Goal: Task Accomplishment & Management: Manage account settings

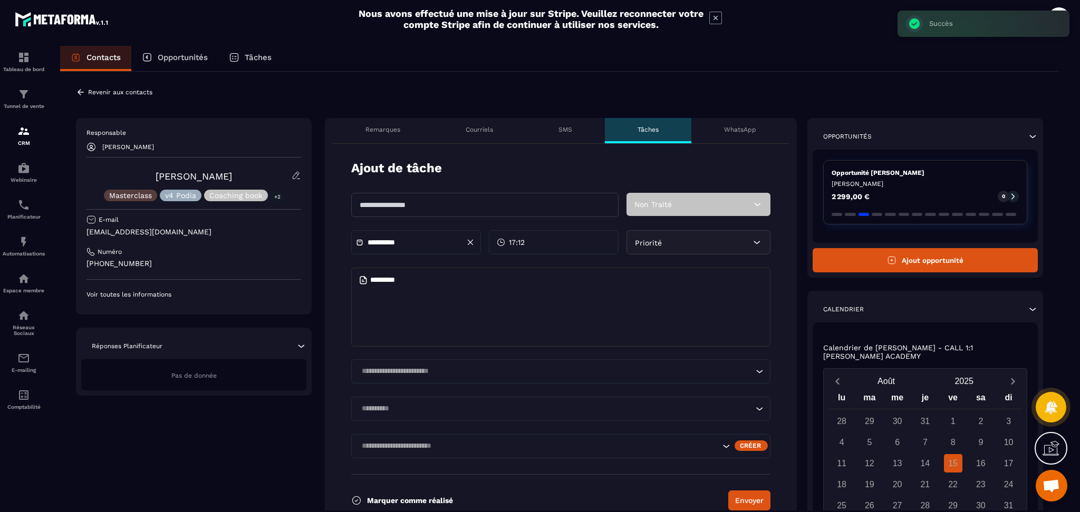
scroll to position [118, 0]
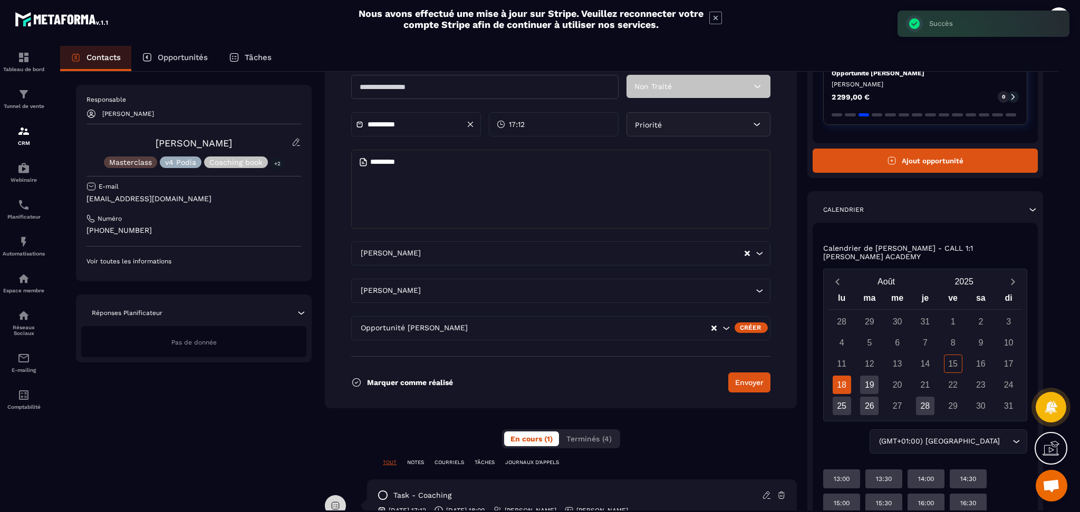
drag, startPoint x: 92, startPoint y: 54, endPoint x: 128, endPoint y: 63, distance: 37.0
click at [92, 54] on p "Contacts" at bounding box center [103, 57] width 34 height 9
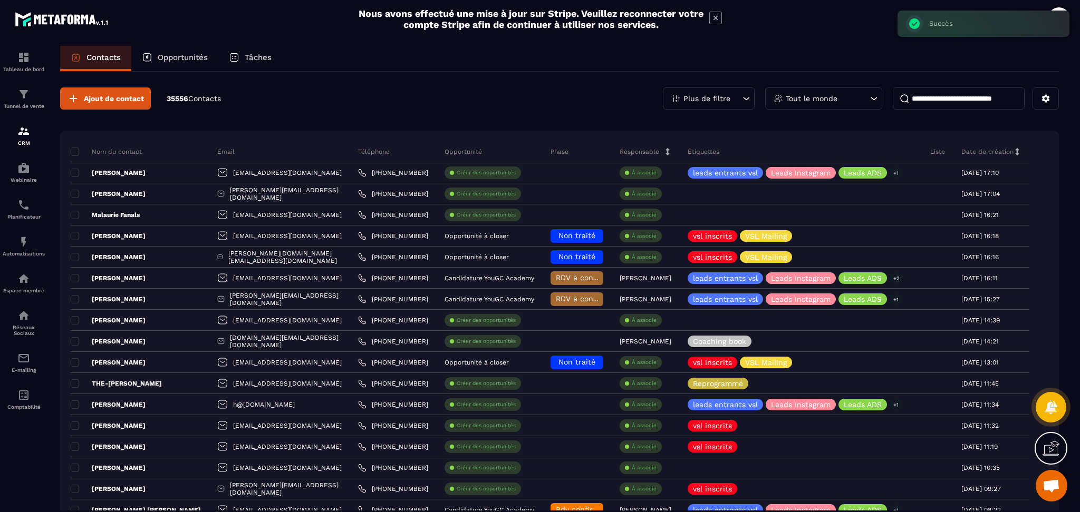
click at [982, 91] on input at bounding box center [959, 99] width 132 height 22
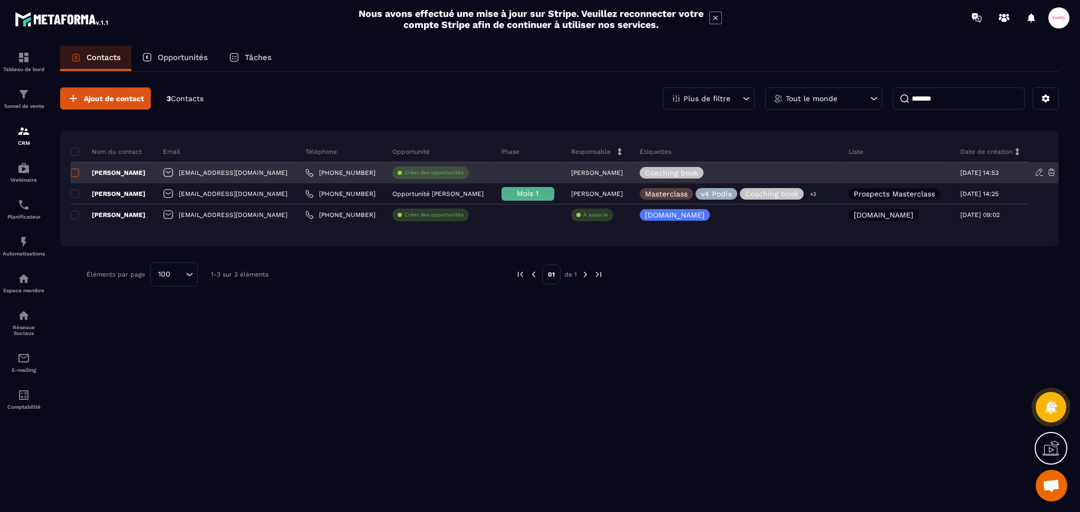
type input "*******"
click at [72, 170] on span at bounding box center [75, 173] width 8 height 8
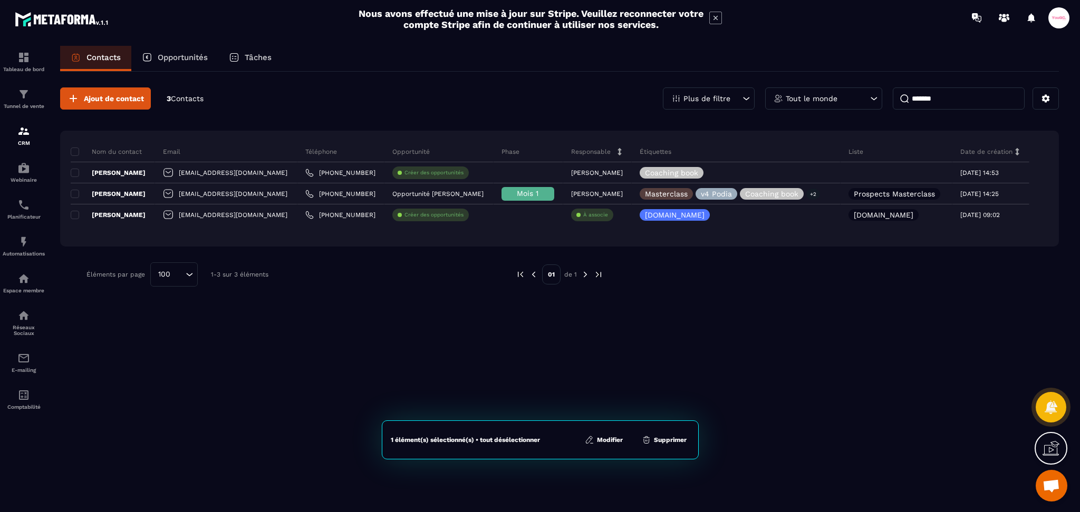
click at [680, 439] on button "Supprimer" at bounding box center [663, 440] width 51 height 11
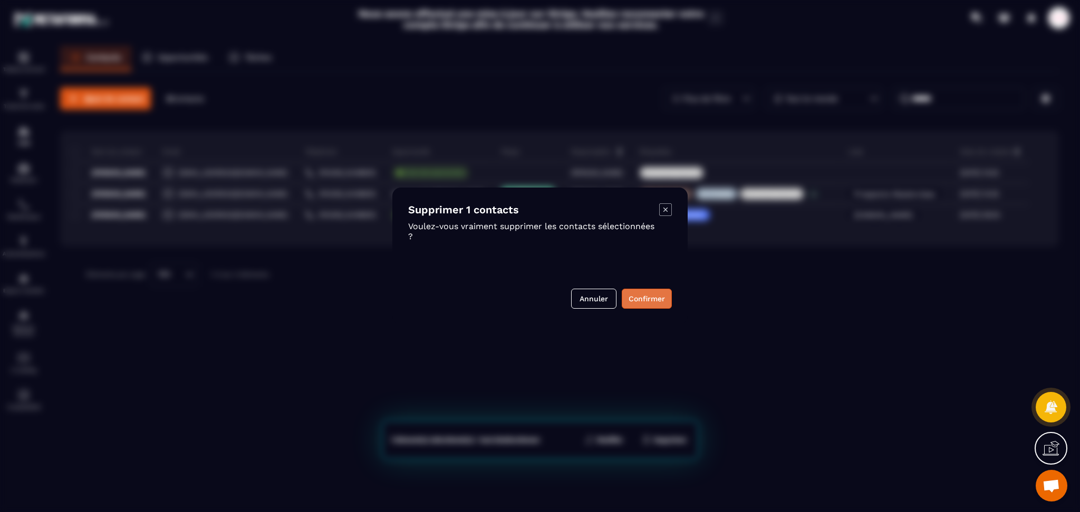
click at [655, 304] on button "Confirmer" at bounding box center [647, 299] width 50 height 20
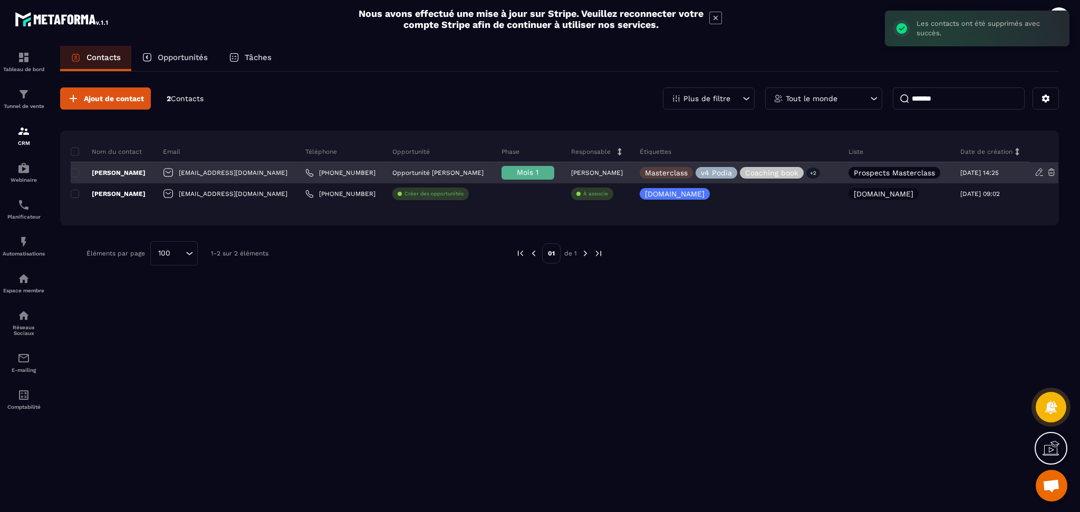
click at [121, 171] on p "[PERSON_NAME]" at bounding box center [108, 173] width 75 height 8
